Goal: Transaction & Acquisition: Purchase product/service

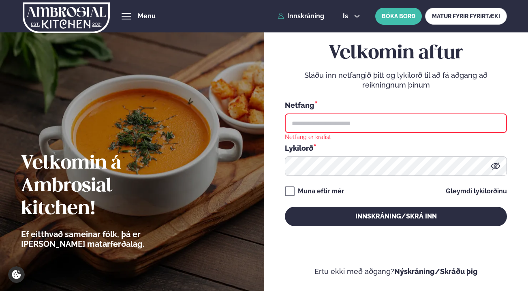
type input "**********"
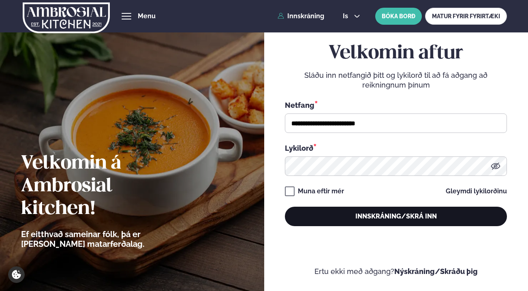
click at [382, 219] on button "Innskráning/Skrá inn" at bounding box center [396, 216] width 222 height 19
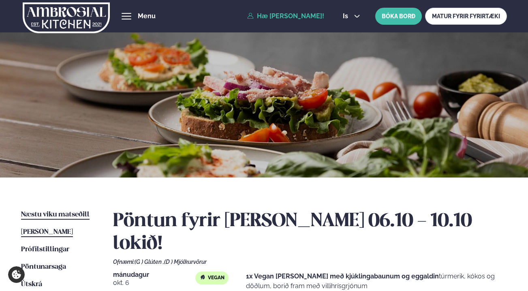
click at [79, 215] on span "Næstu viku matseðill" at bounding box center [55, 214] width 68 height 7
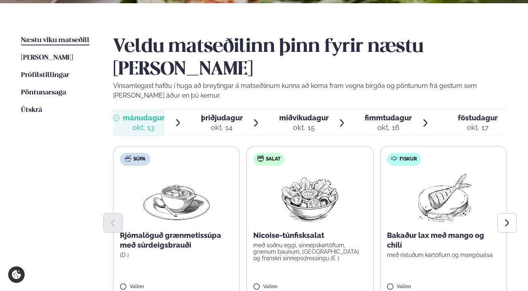
scroll to position [175, 0]
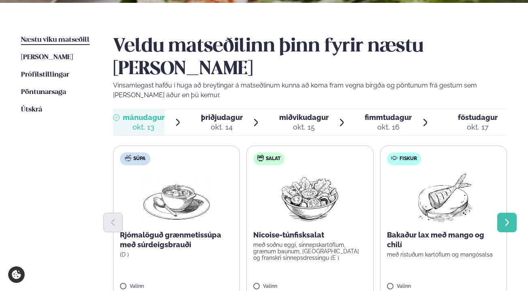
click at [502, 213] on button "Next slide" at bounding box center [506, 222] width 19 height 19
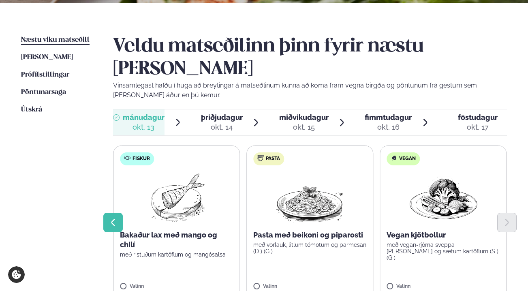
click at [117, 218] on icon "Previous slide" at bounding box center [113, 222] width 9 height 9
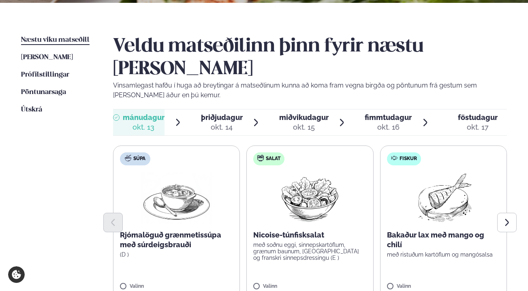
click at [216, 113] on span "þriðjudagur" at bounding box center [222, 117] width 42 height 9
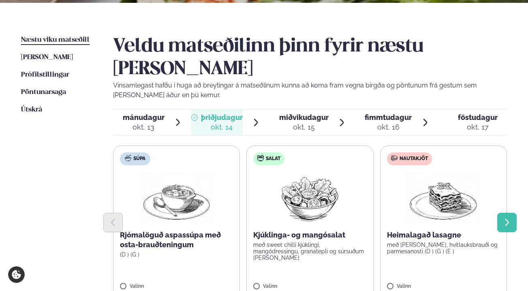
click at [511, 218] on icon "Next slide" at bounding box center [507, 222] width 9 height 9
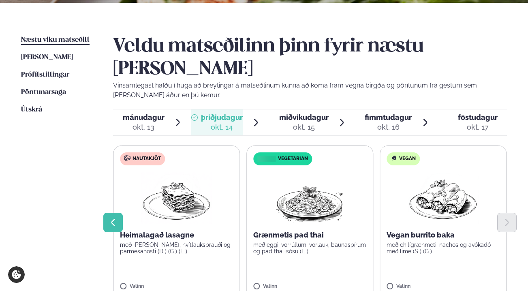
click at [113, 219] on icon "Previous slide" at bounding box center [113, 222] width 4 height 7
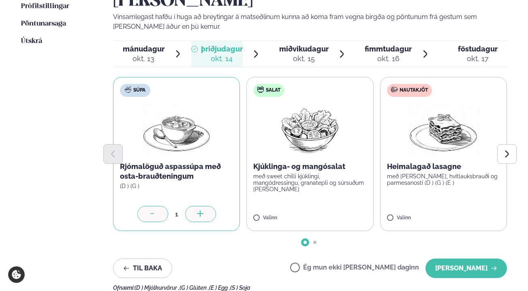
scroll to position [251, 0]
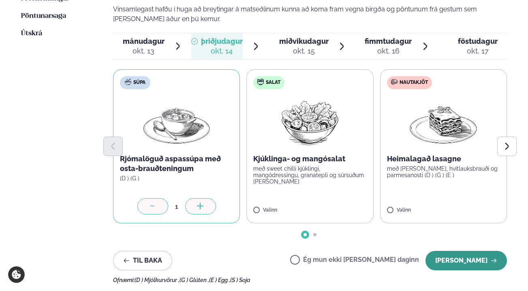
click at [484, 251] on button "[PERSON_NAME]" at bounding box center [466, 260] width 81 height 19
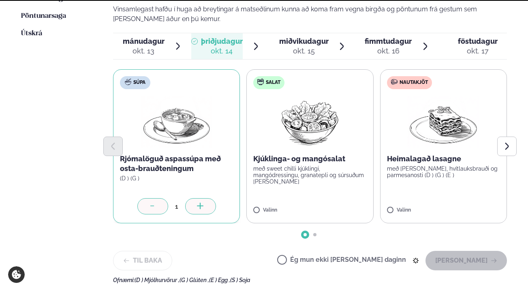
scroll to position [194, 0]
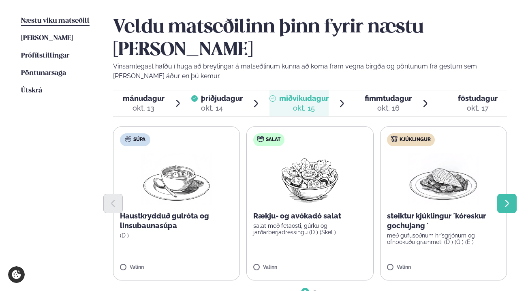
click at [505, 199] on icon "Next slide" at bounding box center [507, 203] width 9 height 9
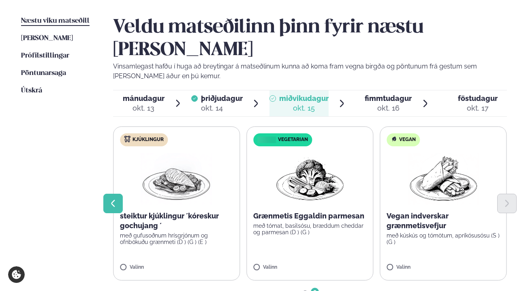
click at [115, 200] on icon "Previous slide" at bounding box center [113, 203] width 4 height 7
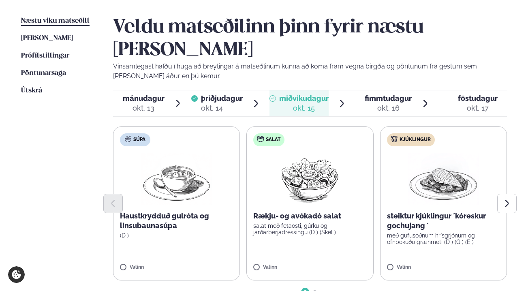
click at [122, 240] on label "Súpa Haustkrydduð gulróta og linsubaunasúpa (D ) Valinn" at bounding box center [176, 203] width 127 height 154
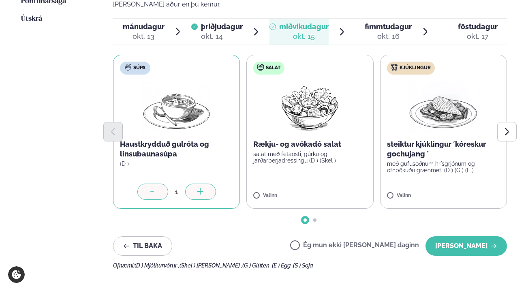
scroll to position [266, 0]
click at [467, 236] on button "[PERSON_NAME]" at bounding box center [466, 245] width 81 height 19
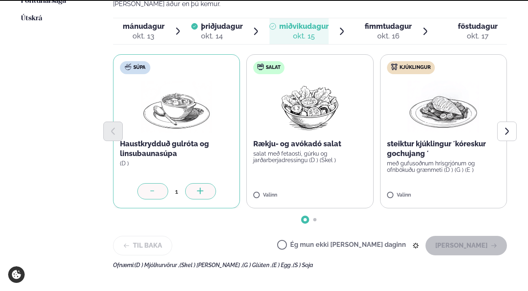
scroll to position [194, 0]
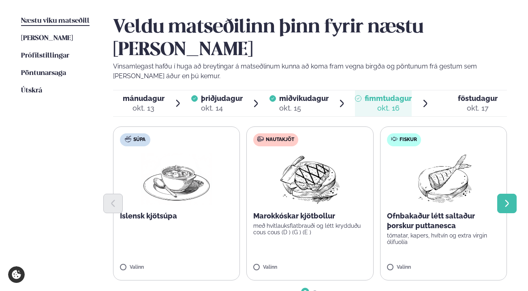
click at [504, 199] on icon "Next slide" at bounding box center [507, 203] width 9 height 9
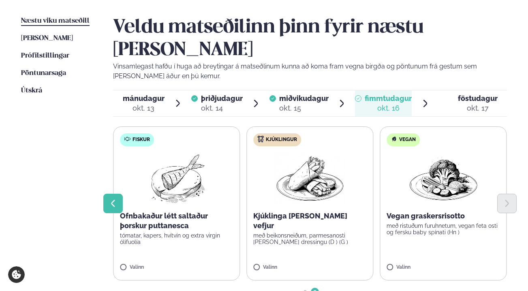
click at [115, 194] on button "Previous slide" at bounding box center [112, 203] width 19 height 19
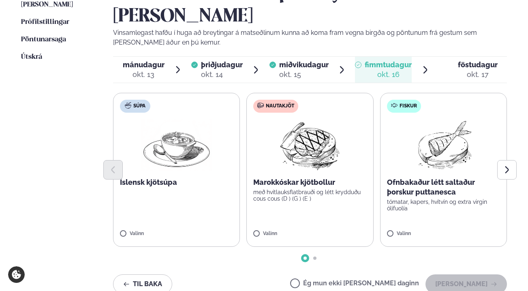
scroll to position [231, 0]
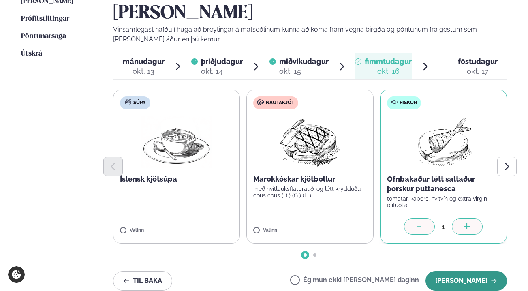
click at [469, 271] on button "[PERSON_NAME]" at bounding box center [466, 280] width 81 height 19
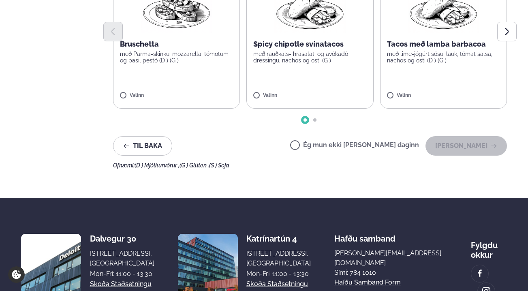
scroll to position [379, 0]
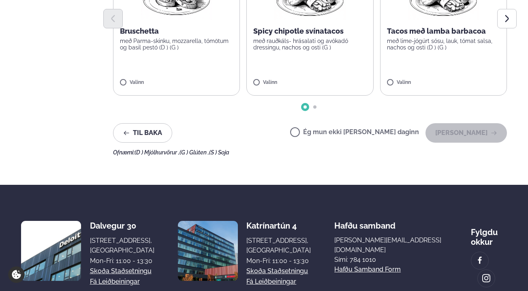
click at [322, 129] on label "Ég mun ekki [PERSON_NAME] daginn" at bounding box center [354, 133] width 129 height 9
click at [467, 123] on button "[PERSON_NAME]" at bounding box center [466, 132] width 81 height 19
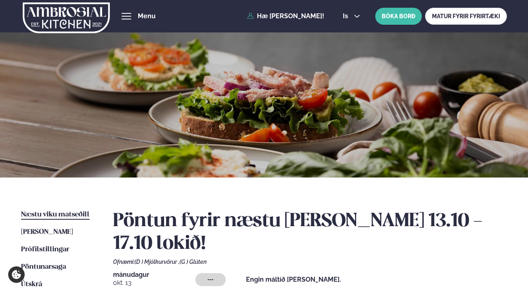
scroll to position [0, 0]
